Goal: Check status: Check status

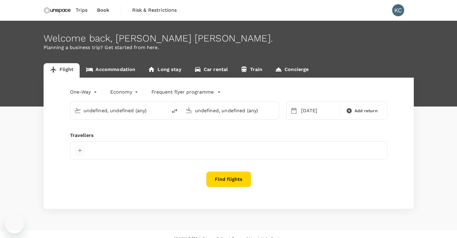
type input "[GEOGRAPHIC_DATA], [GEOGRAPHIC_DATA] (any)"
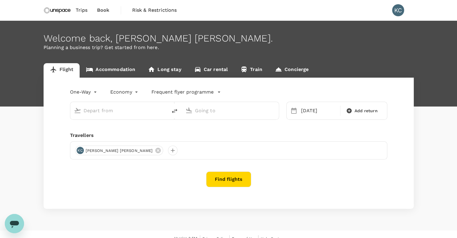
click at [82, 12] on span "Trips" at bounding box center [82, 10] width 12 height 7
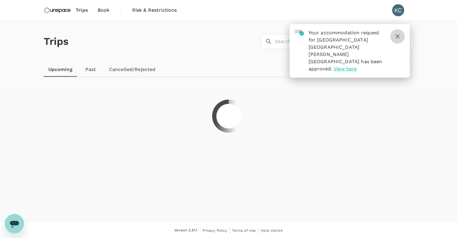
click at [398, 35] on icon "button" at bounding box center [397, 36] width 7 height 7
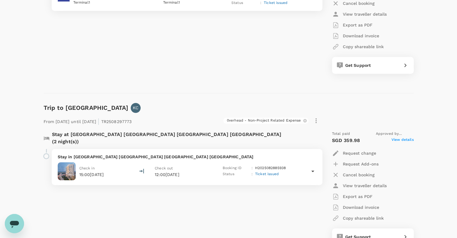
scroll to position [511, 0]
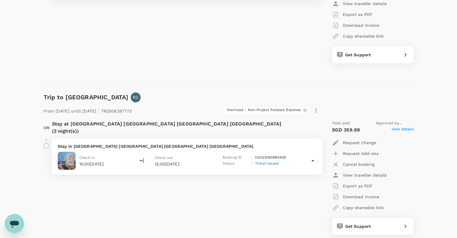
click at [314, 157] on icon at bounding box center [312, 160] width 7 height 7
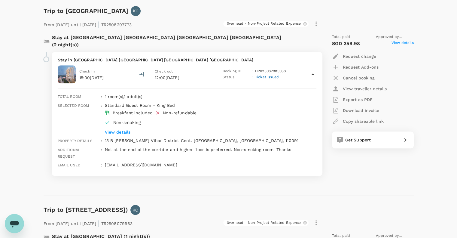
scroll to position [601, 0]
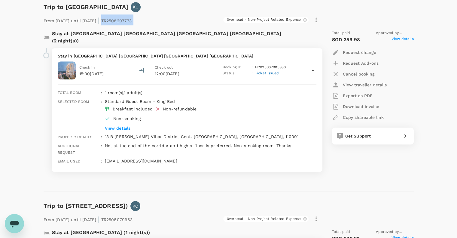
drag, startPoint x: 154, startPoint y: 21, endPoint x: 123, endPoint y: 23, distance: 31.3
click at [123, 23] on div "From [DATE] until [DATE] | TR2508297773 0verhead - Non-Project Related Expense" at bounding box center [181, 18] width 280 height 13
copy div "TR2508297773 0verhead - Non-Project Related Expense"
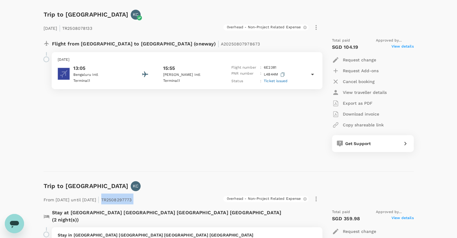
scroll to position [421, 0]
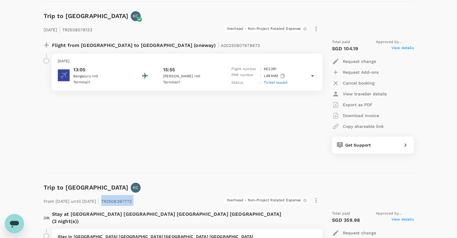
click at [313, 75] on icon at bounding box center [312, 76] width 3 height 2
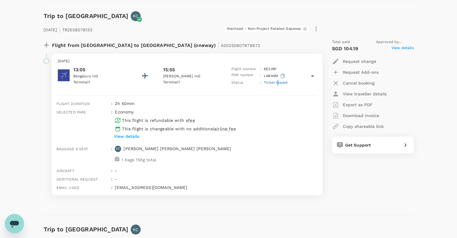
click at [278, 82] on span "Ticket issued" at bounding box center [276, 82] width 24 height 4
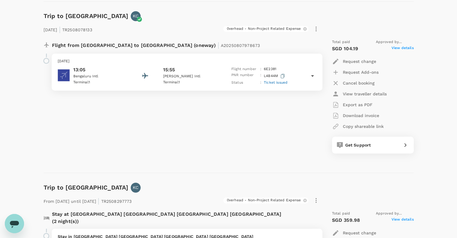
click at [281, 82] on span "Ticket issued" at bounding box center [276, 82] width 24 height 4
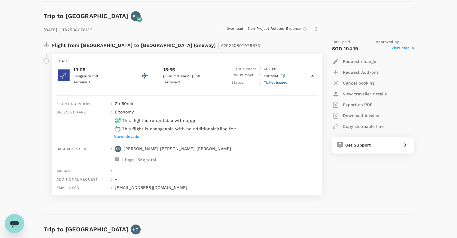
click at [135, 133] on p "View details" at bounding box center [126, 136] width 25 height 6
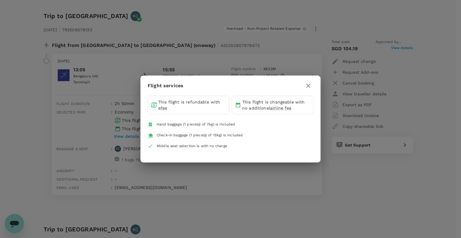
click at [308, 86] on icon "button" at bounding box center [308, 86] width 4 height 4
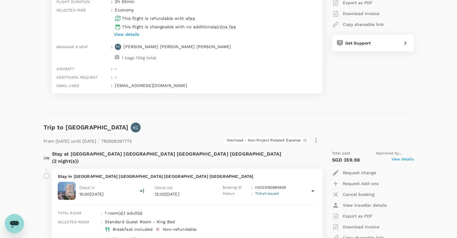
scroll to position [571, 0]
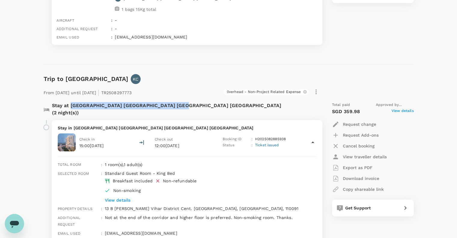
drag, startPoint x: 71, startPoint y: 97, endPoint x: 174, endPoint y: 97, distance: 103.3
click at [174, 102] on p "Stay at [GEOGRAPHIC_DATA] [GEOGRAPHIC_DATA] [GEOGRAPHIC_DATA] [GEOGRAPHIC_DATA]…" at bounding box center [167, 109] width 230 height 14
copy p "[GEOGRAPHIC_DATA] [GEOGRAPHIC_DATA] [GEOGRAPHIC_DATA] [GEOGRAPHIC_DATA]"
